Goal: Answer question/provide support: Share knowledge or assist other users

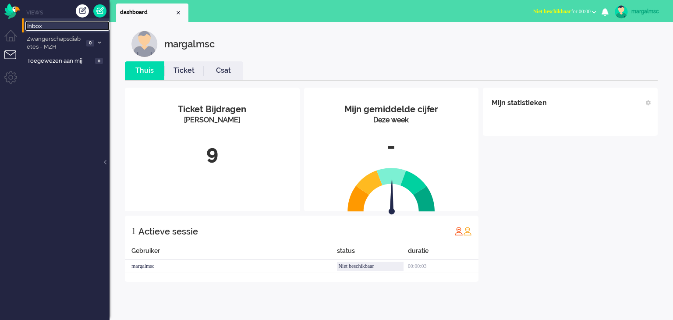
click at [49, 25] on span "Inbox" at bounding box center [68, 26] width 82 height 8
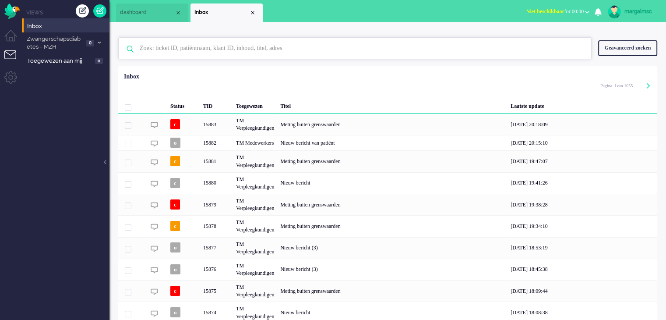
click at [173, 52] on input "text" at bounding box center [356, 48] width 446 height 21
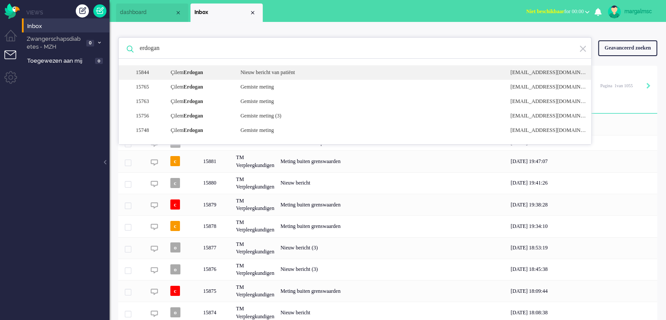
type input "erdogan"
click at [189, 71] on b "Erdogan" at bounding box center [193, 72] width 20 height 6
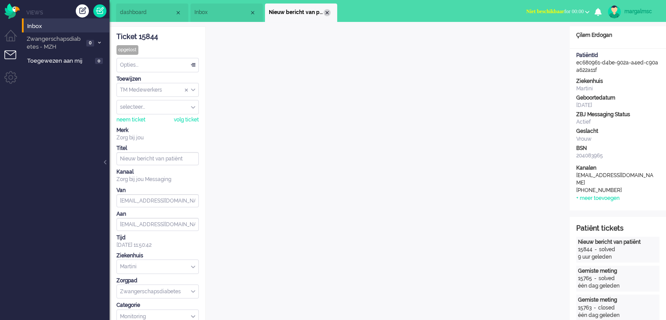
click at [328, 13] on div "Close tab" at bounding box center [327, 12] width 7 height 7
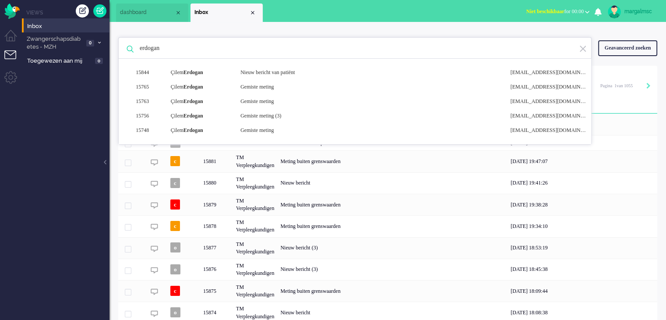
click at [636, 13] on div "margalmsc" at bounding box center [640, 11] width 33 height 9
click at [629, 70] on link "Uitloggen" at bounding box center [631, 70] width 60 height 9
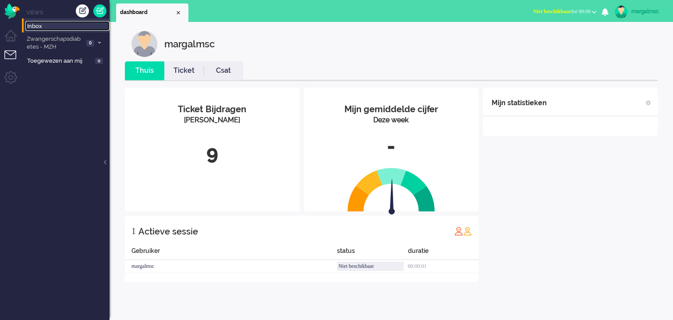
click at [38, 25] on span "Inbox" at bounding box center [68, 26] width 82 height 8
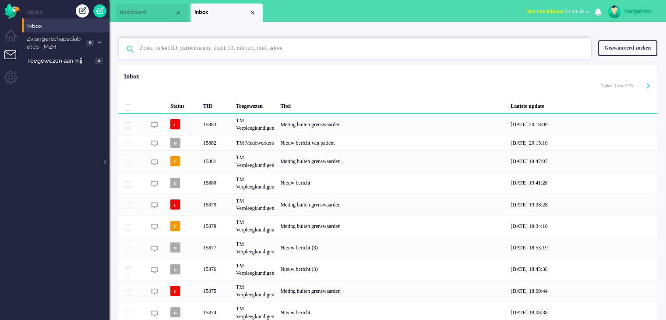
click at [187, 46] on input "text" at bounding box center [356, 48] width 446 height 21
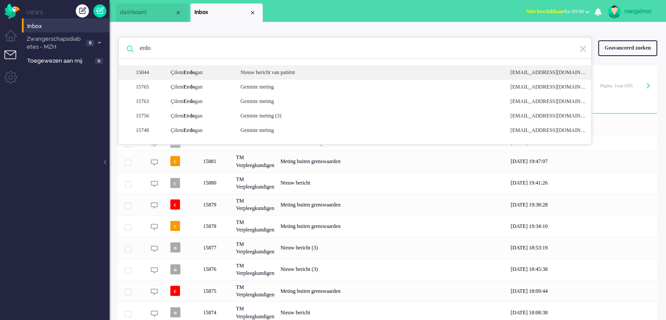
type input "erdo"
click at [204, 72] on div "Çilem Erdo gan" at bounding box center [199, 72] width 70 height 7
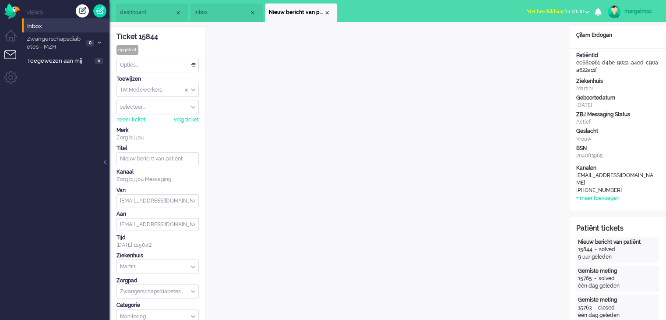
click at [631, 11] on div "margalmsc" at bounding box center [640, 11] width 33 height 9
click at [327, 12] on div "Close tab" at bounding box center [327, 12] width 7 height 7
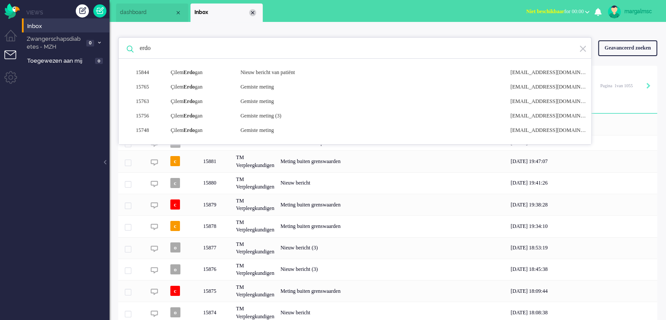
click at [252, 11] on div "Close tab" at bounding box center [252, 12] width 7 height 7
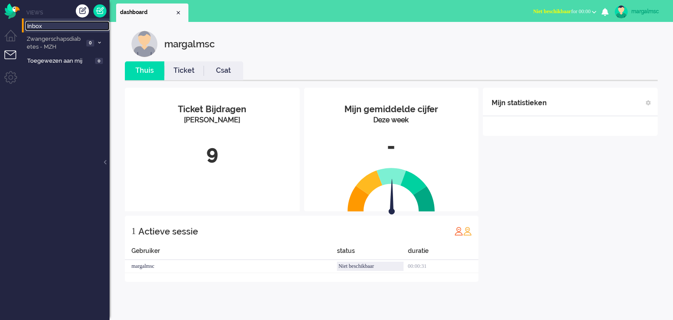
click at [51, 24] on span "Inbox" at bounding box center [68, 26] width 82 height 8
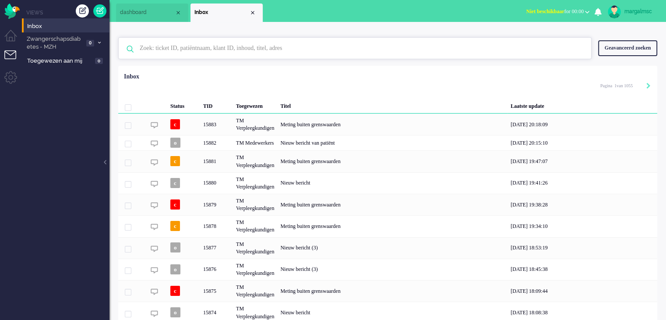
click at [167, 42] on input "text" at bounding box center [356, 48] width 446 height 21
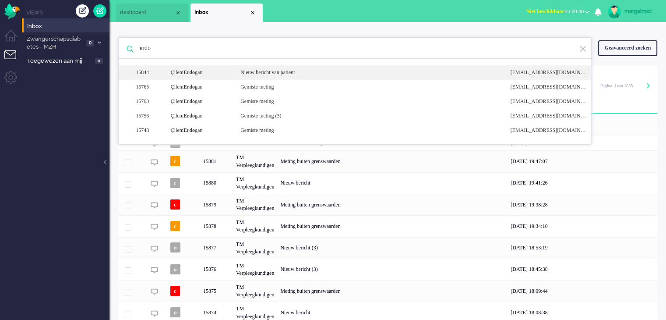
type input "erdo"
click at [191, 70] on b "Erdo" at bounding box center [188, 72] width 11 height 6
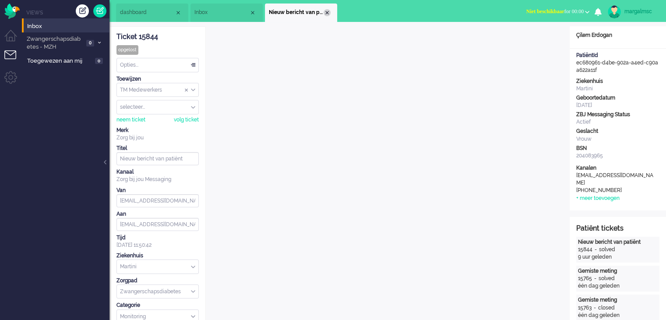
click at [329, 10] on div "Close tab" at bounding box center [327, 12] width 7 height 7
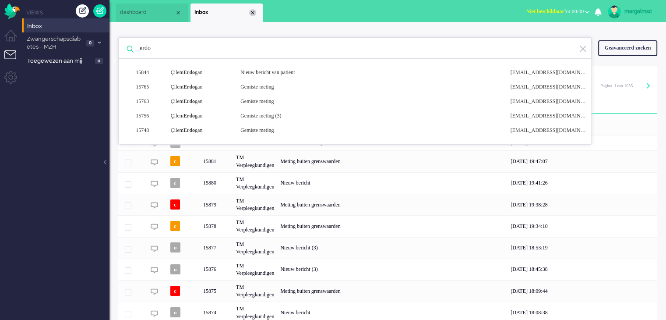
click at [252, 11] on div "Close tab" at bounding box center [252, 12] width 7 height 7
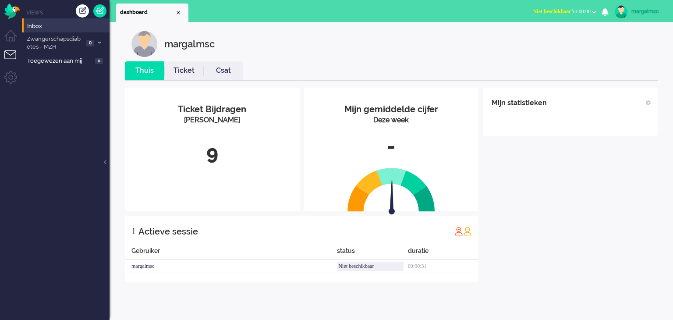
click at [643, 10] on div "margalmsc" at bounding box center [647, 11] width 33 height 9
click at [67, 28] on span "Inbox" at bounding box center [68, 26] width 82 height 8
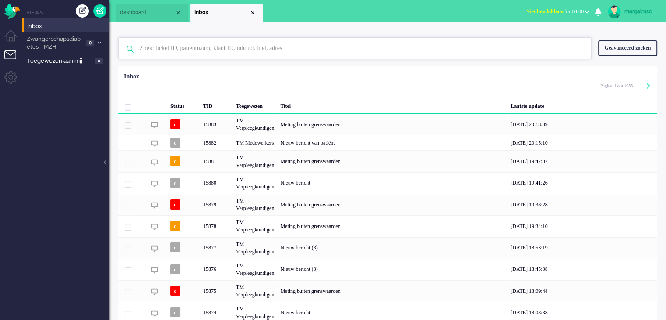
click at [183, 41] on input "text" at bounding box center [356, 48] width 446 height 21
type input "erdo"
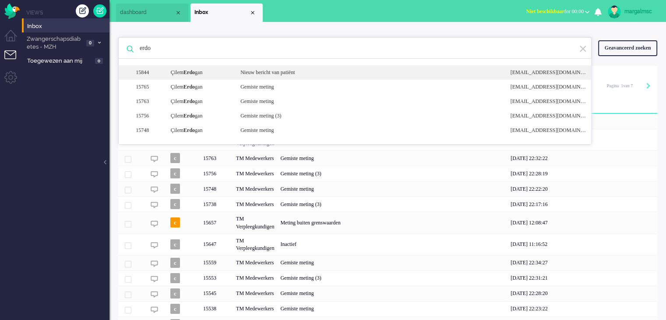
click at [208, 69] on div "Çilem Erdo gan" at bounding box center [199, 72] width 70 height 7
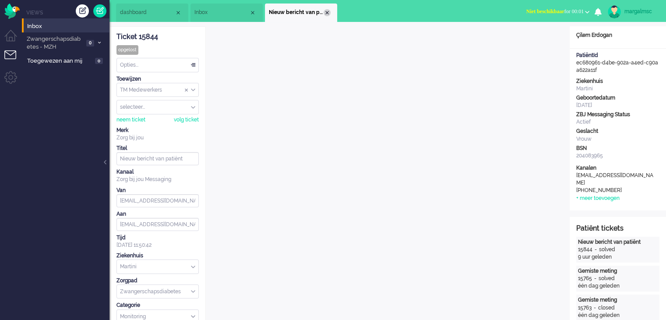
click at [328, 10] on div "Close tab" at bounding box center [327, 12] width 7 height 7
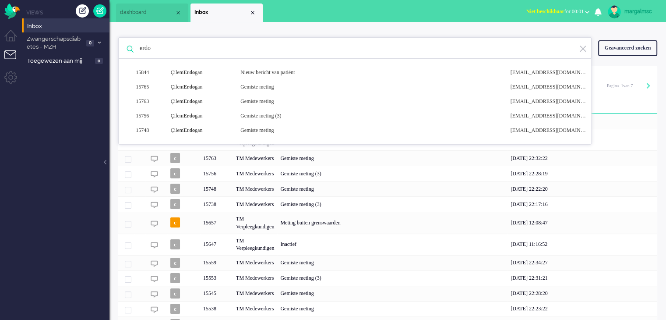
click at [257, 13] on li "Inbox" at bounding box center [226, 13] width 72 height 18
click at [255, 13] on div "Close tab" at bounding box center [252, 12] width 7 height 7
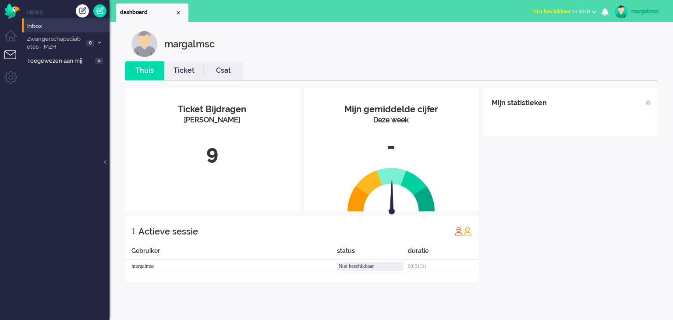
click at [635, 13] on div "margalmsc" at bounding box center [647, 11] width 33 height 9
click at [617, 73] on link "Uitloggen" at bounding box center [637, 70] width 60 height 9
